Goal: Information Seeking & Learning: Learn about a topic

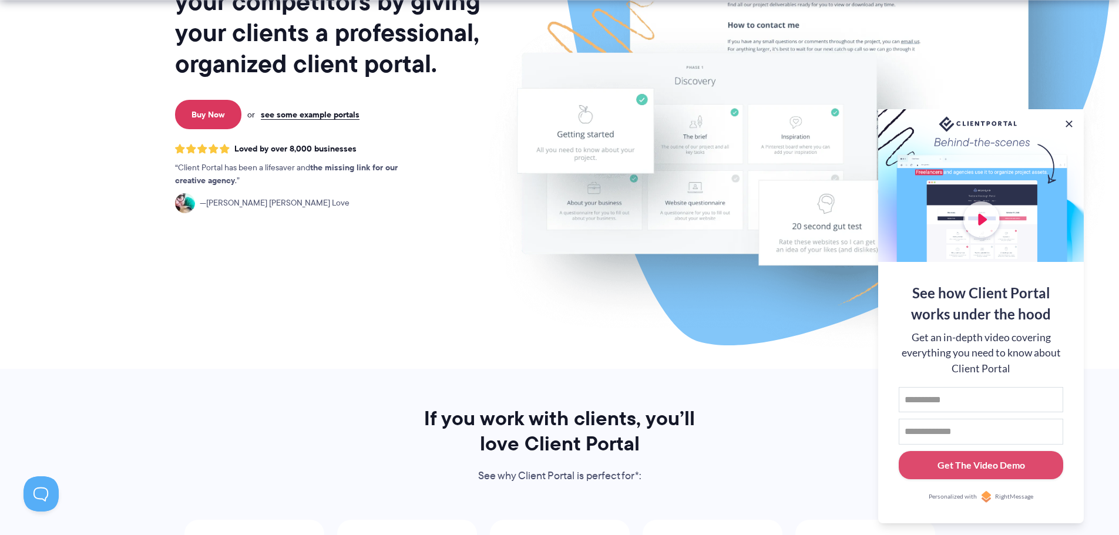
scroll to position [235, 0]
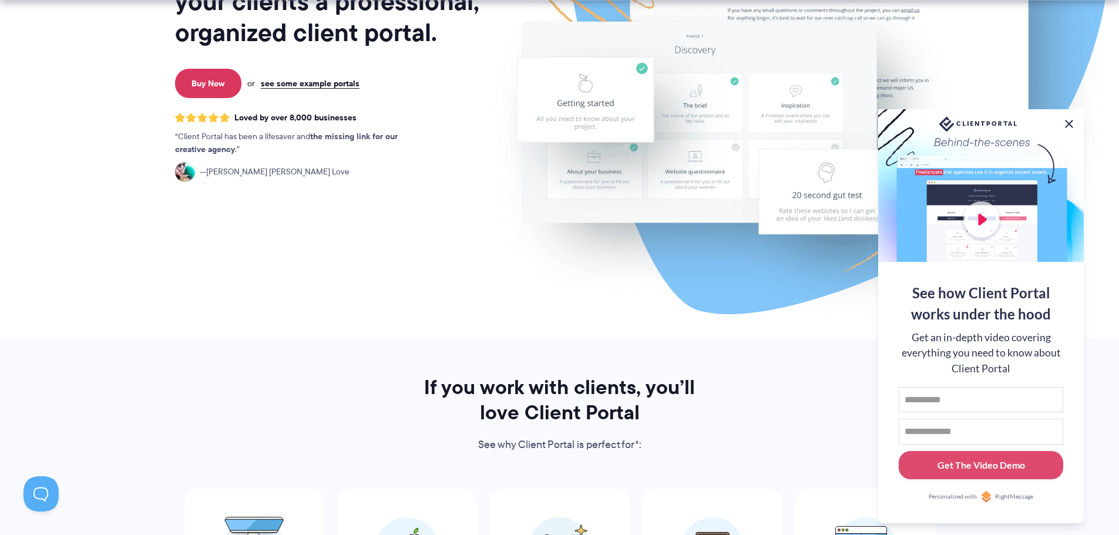
click at [1072, 120] on button at bounding box center [1069, 124] width 14 height 14
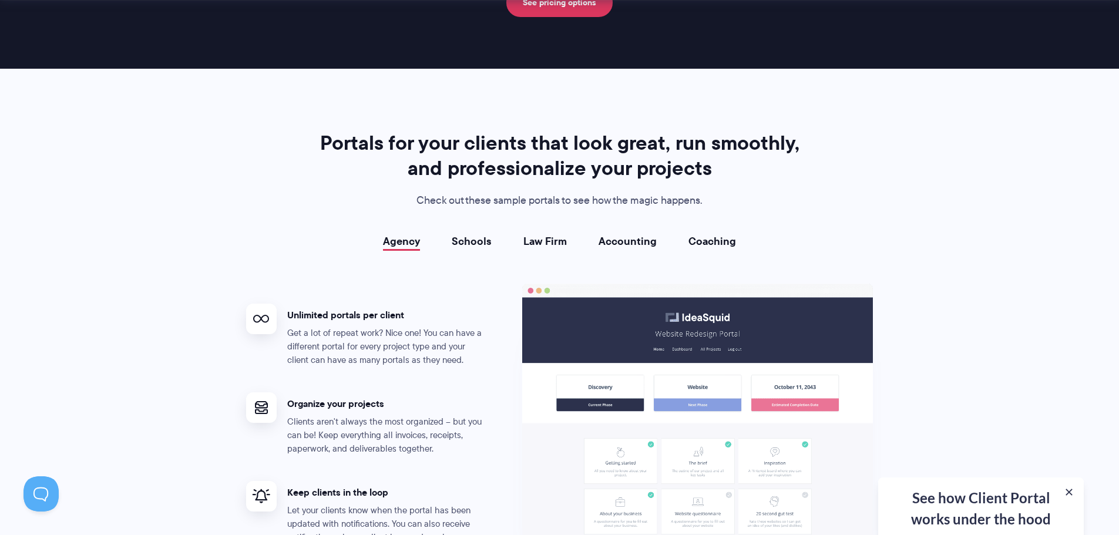
scroll to position [1998, 0]
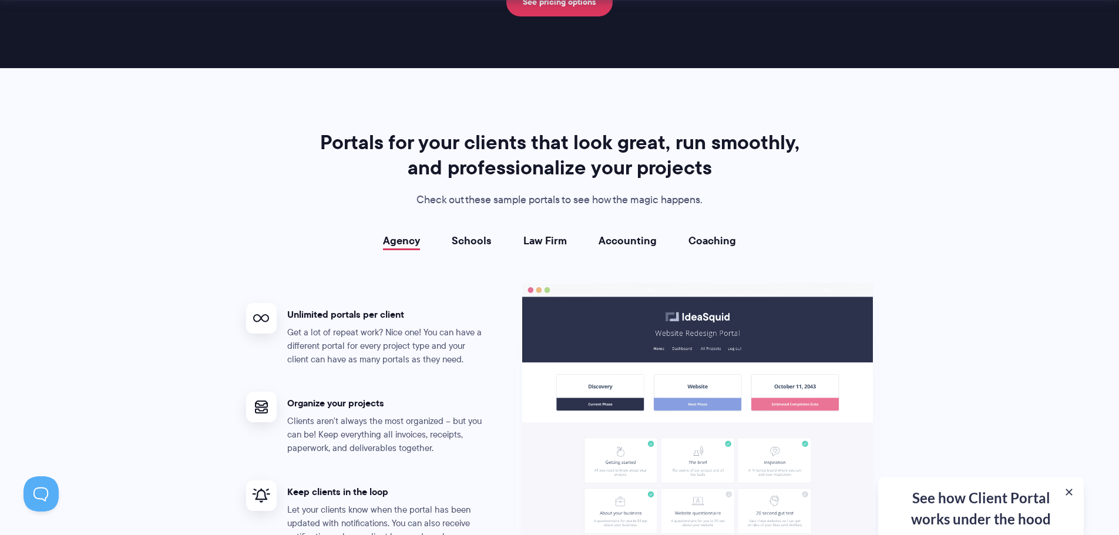
click at [480, 240] on link "Schools" at bounding box center [472, 241] width 40 height 12
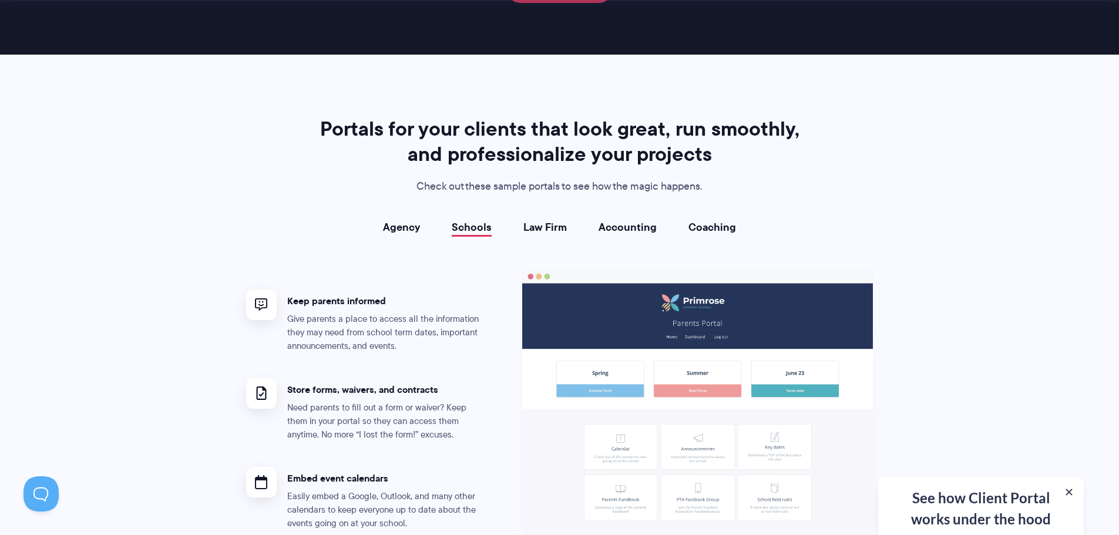
scroll to position [2057, 0]
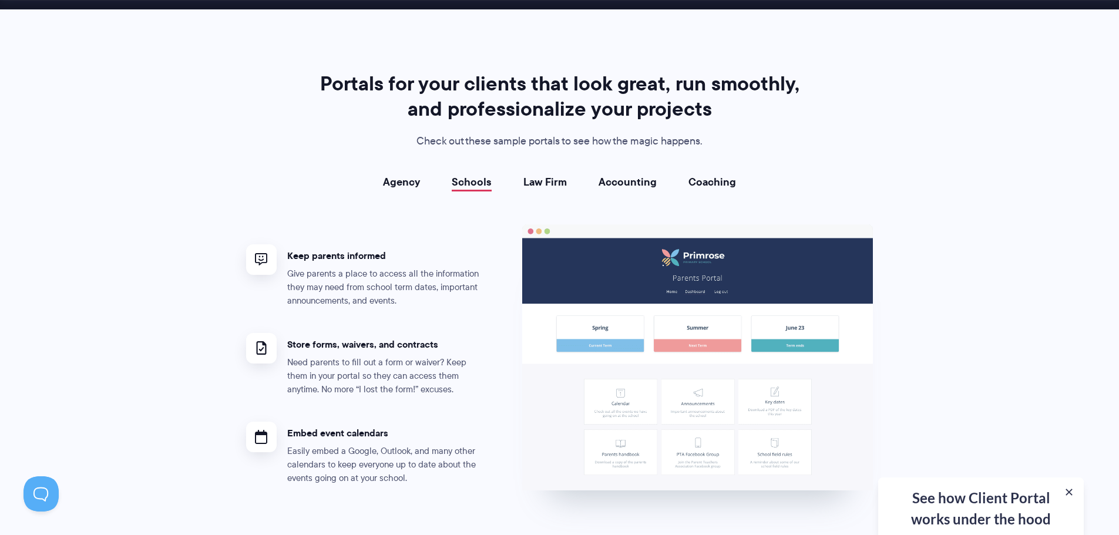
click at [409, 176] on link "Agency" at bounding box center [401, 182] width 37 height 12
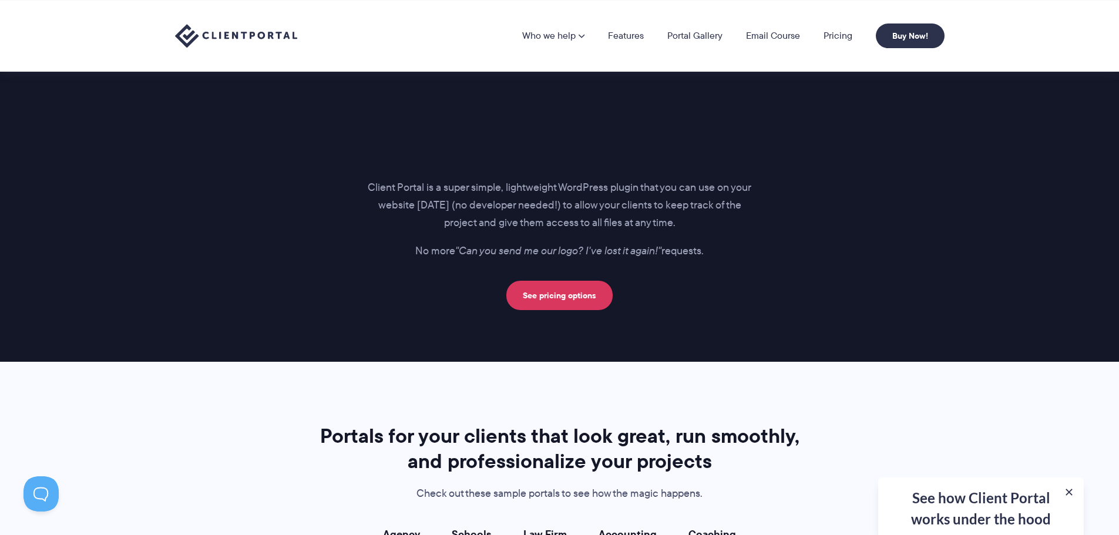
scroll to position [1352, 0]
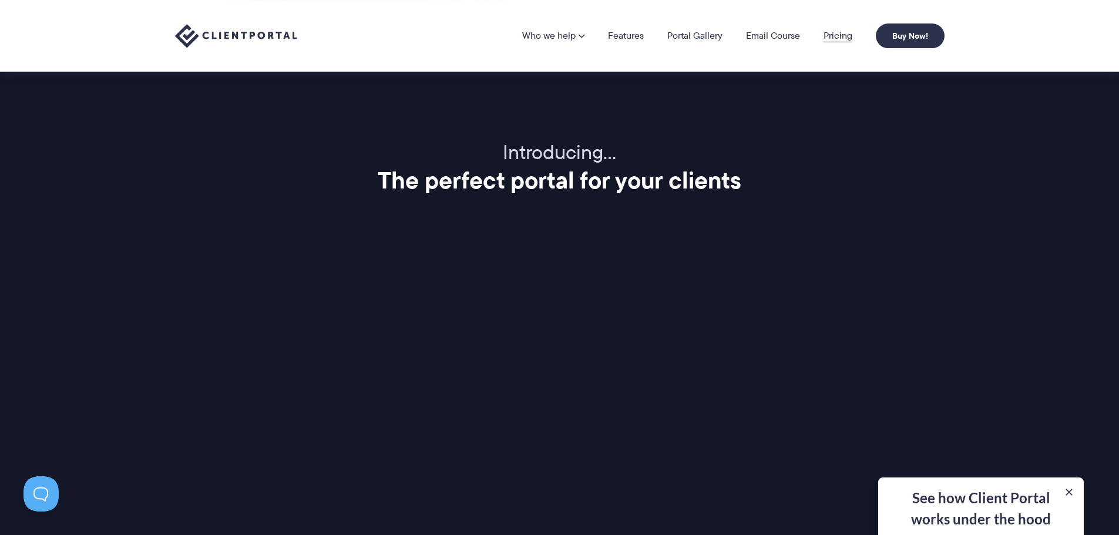
click at [839, 38] on link "Pricing" at bounding box center [838, 35] width 29 height 9
click at [963, 500] on div "See how Client Portal works under the hood Get an in-depth video covering every…" at bounding box center [982, 507] width 206 height 58
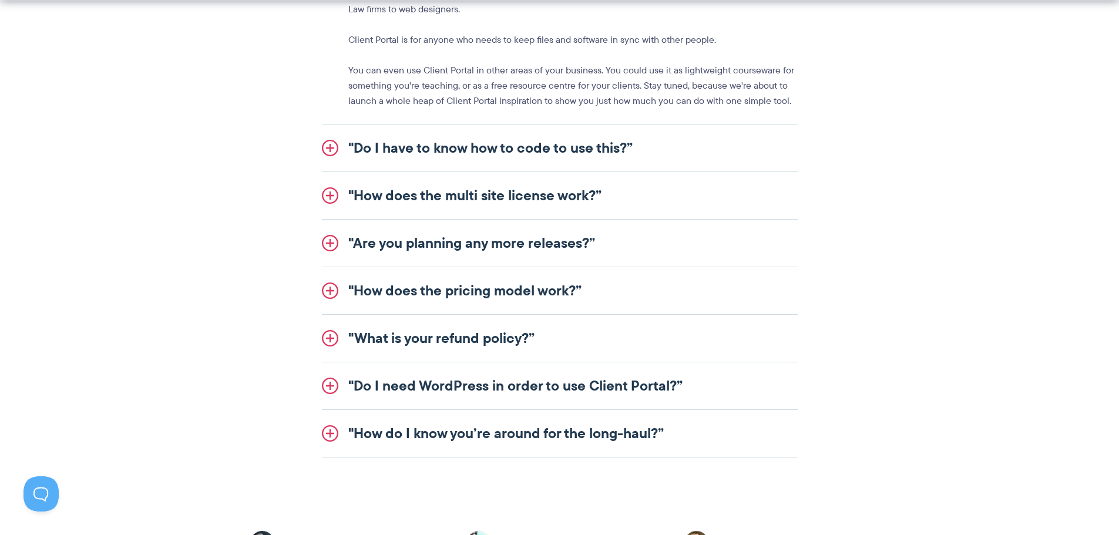
scroll to position [1469, 0]
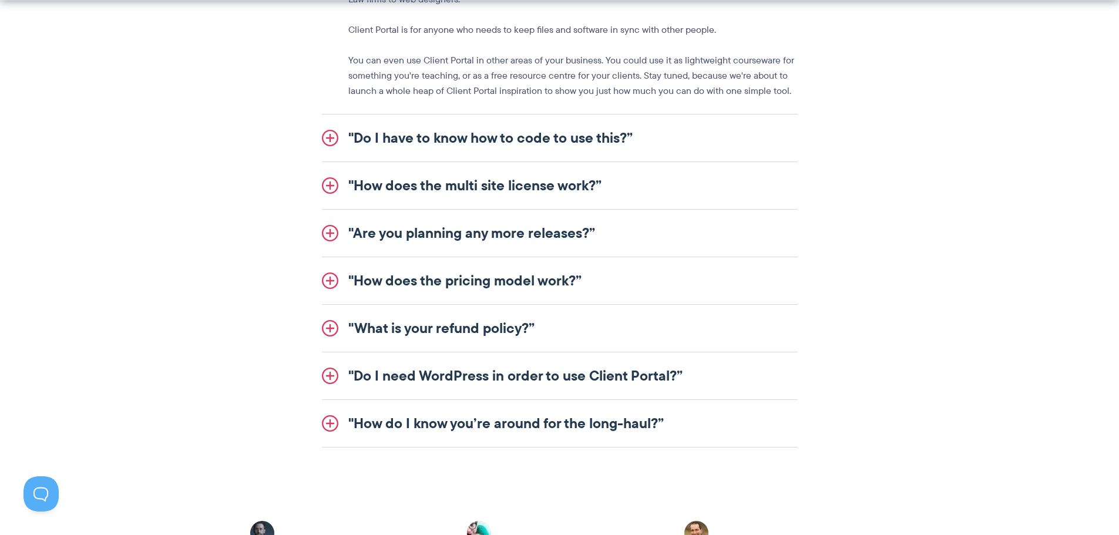
click at [528, 289] on link ""How does the pricing model work?”" at bounding box center [560, 280] width 476 height 47
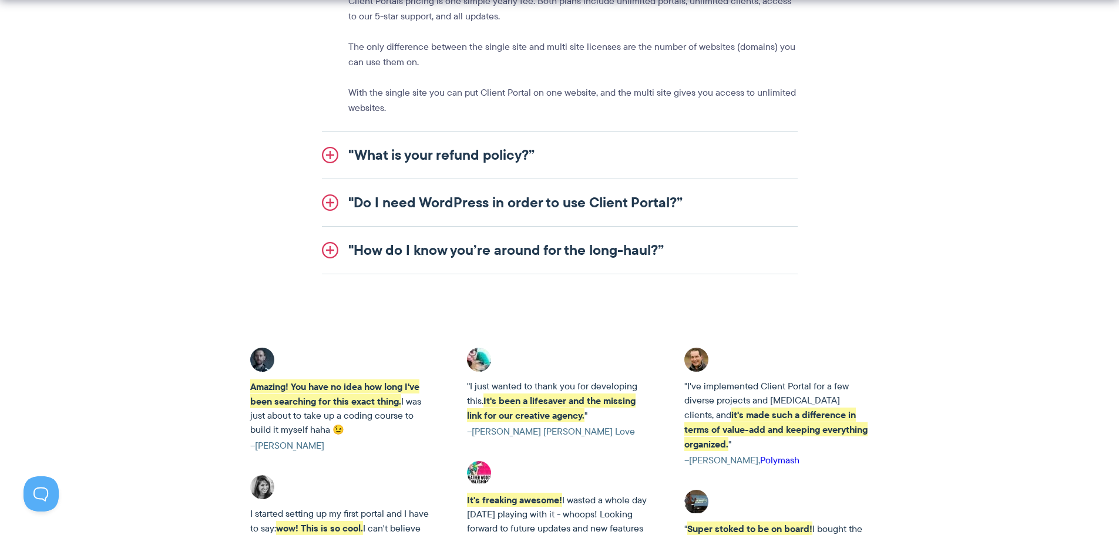
scroll to position [1645, 0]
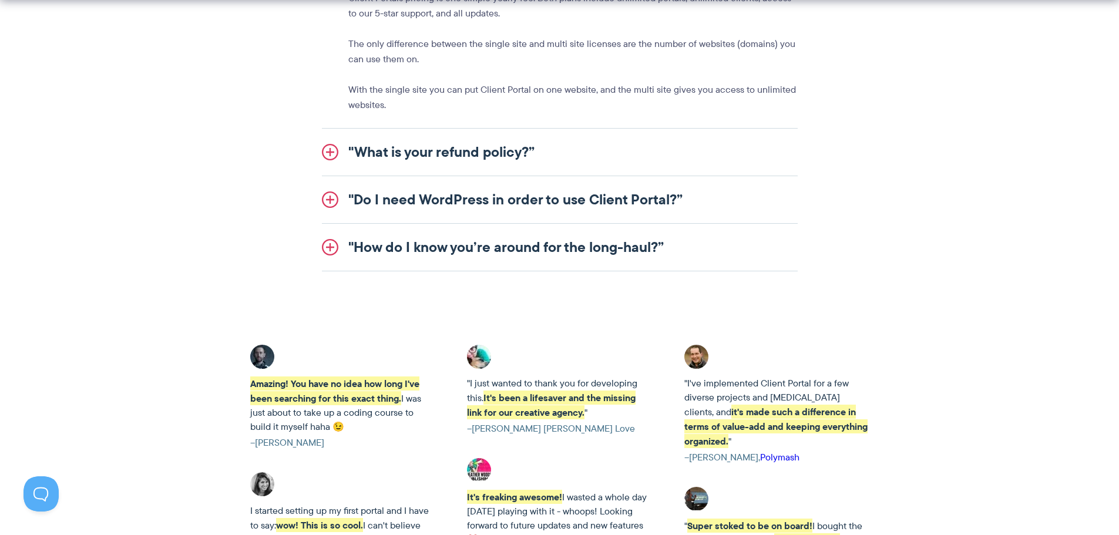
click at [437, 204] on link ""Do I need WordPress in order to use Client Portal?”" at bounding box center [560, 199] width 476 height 47
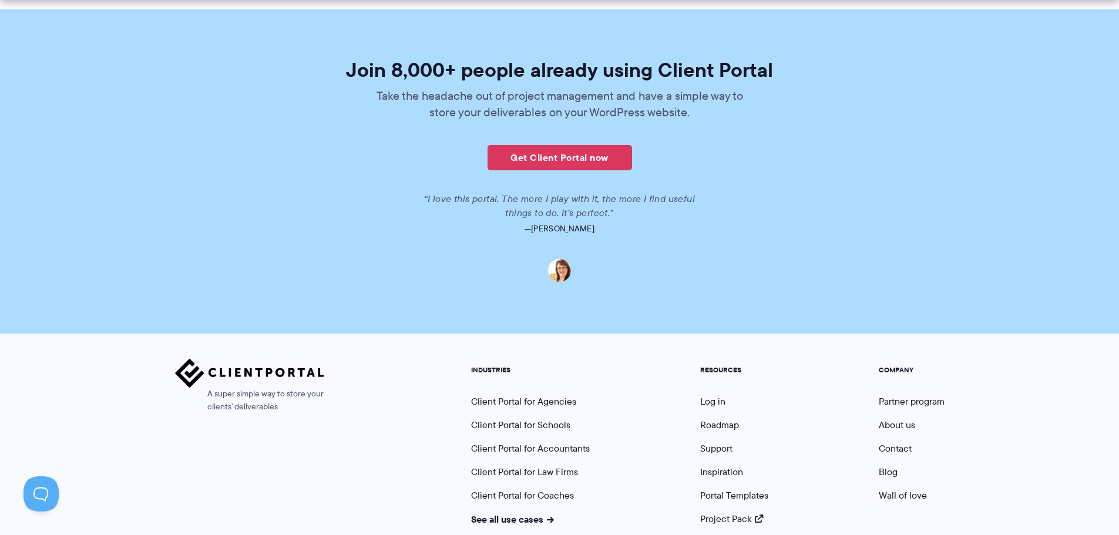
scroll to position [2762, 0]
